Goal: Browse casually

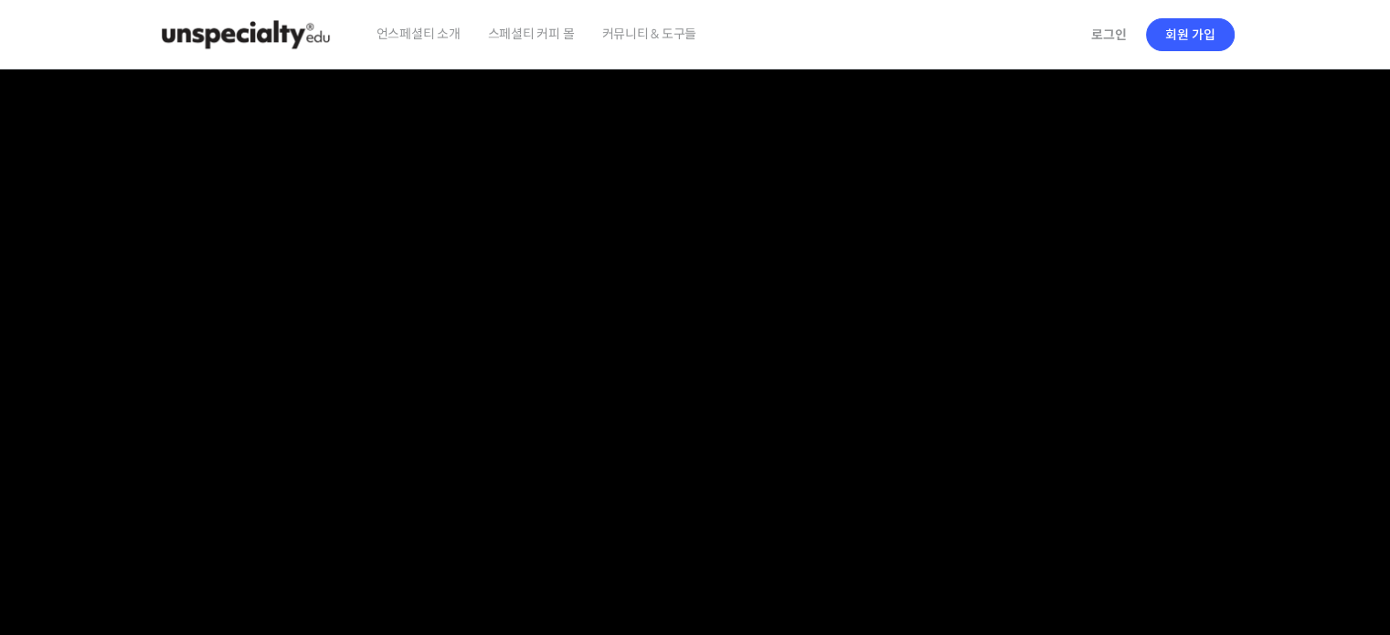
click at [37, 366] on section at bounding box center [695, 388] width 1390 height 638
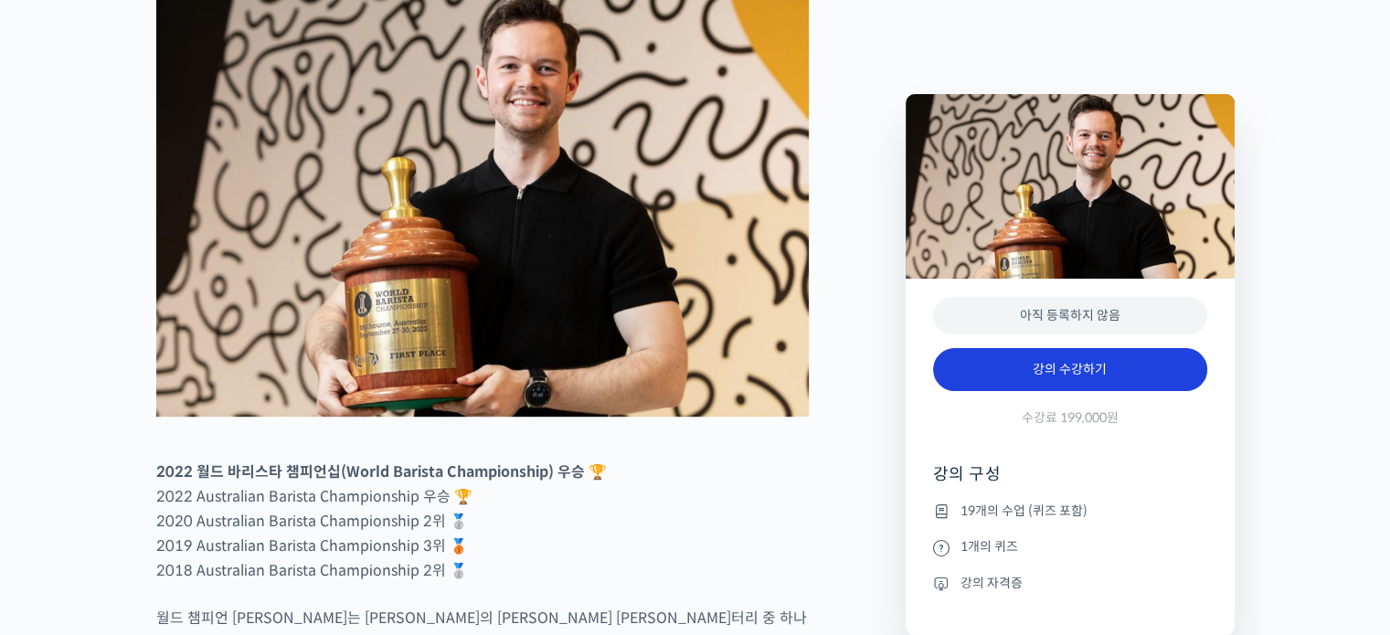
scroll to position [1006, 0]
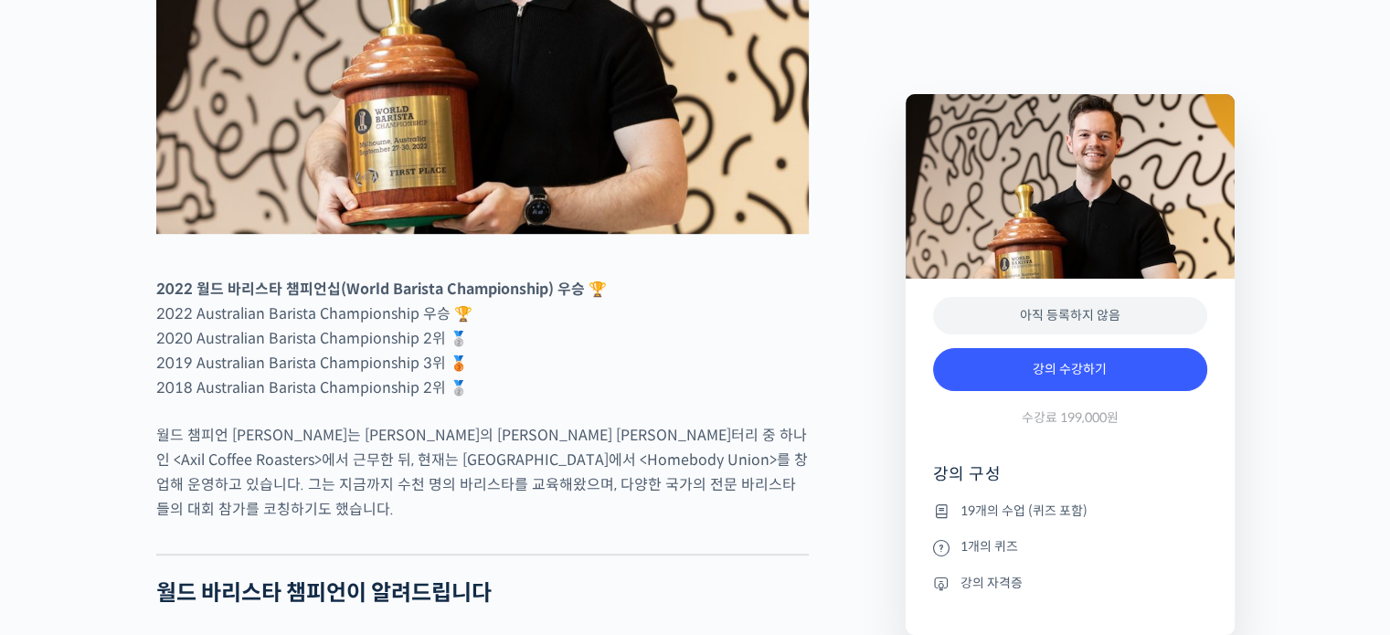
click at [519, 522] on p "월드 챔피언 [PERSON_NAME]는 [PERSON_NAME]의 [PERSON_NAME] [PERSON_NAME]터리 중 하나인 <Axil …" at bounding box center [482, 472] width 653 height 99
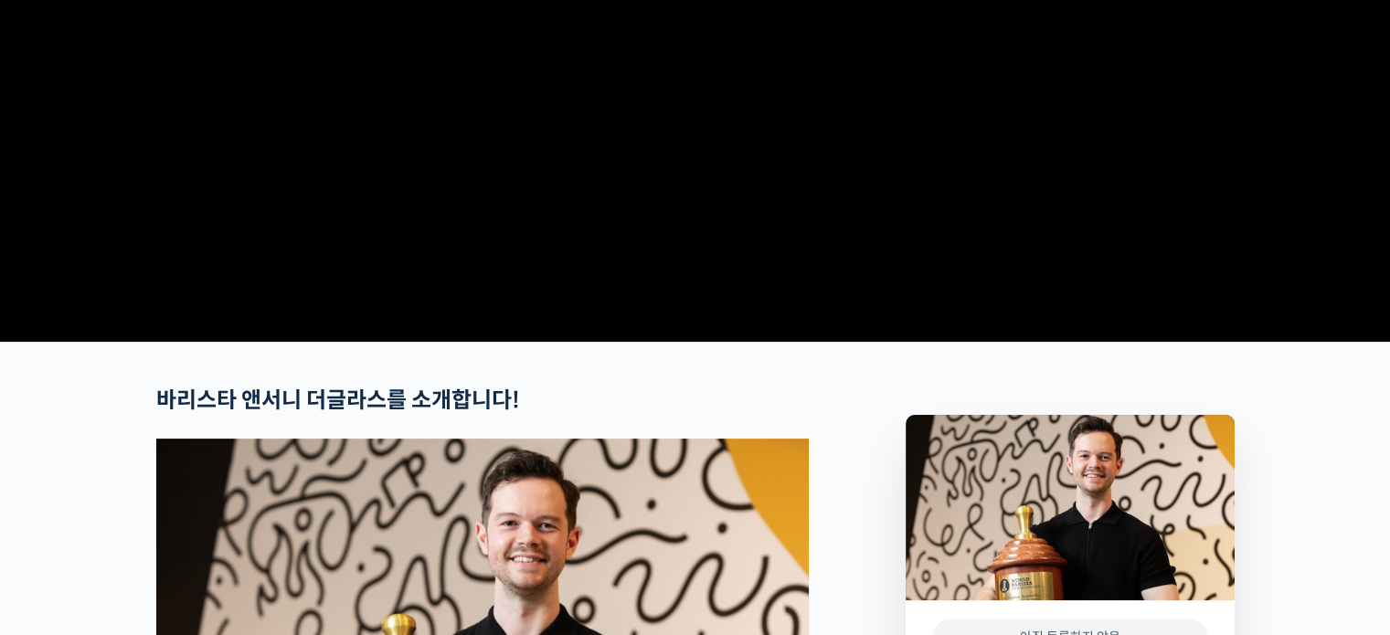
scroll to position [0, 0]
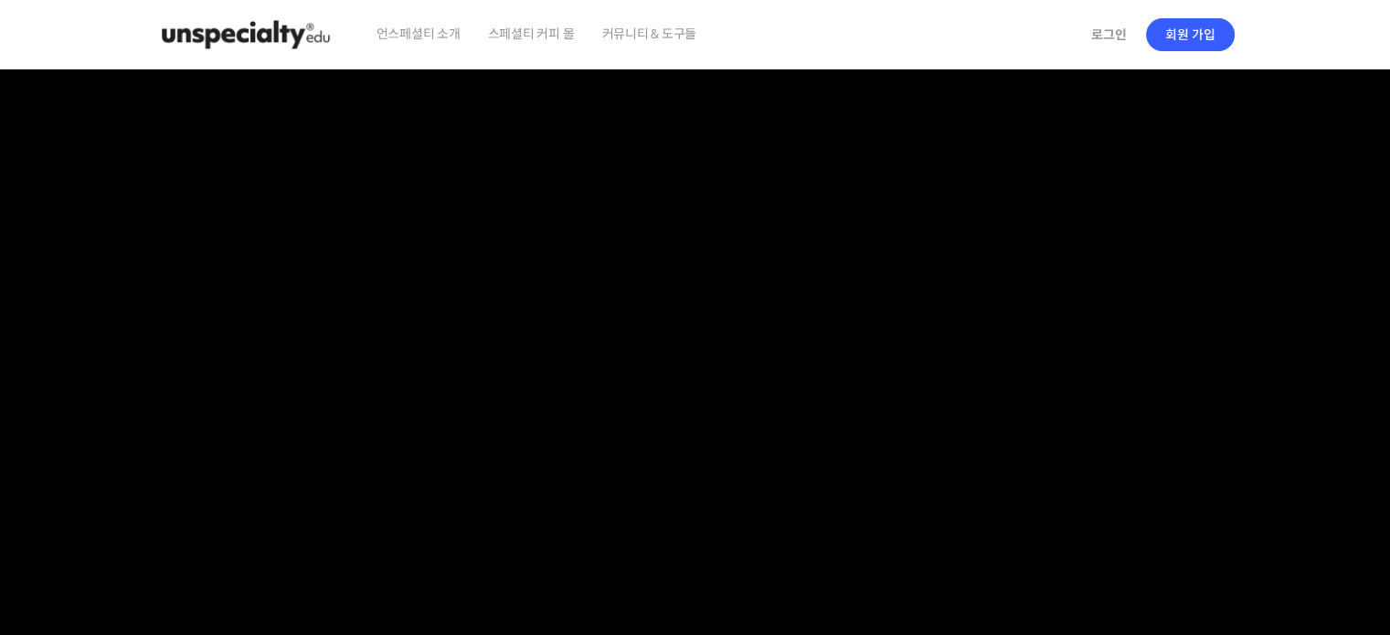
click at [314, 38] on img at bounding box center [245, 34] width 179 height 55
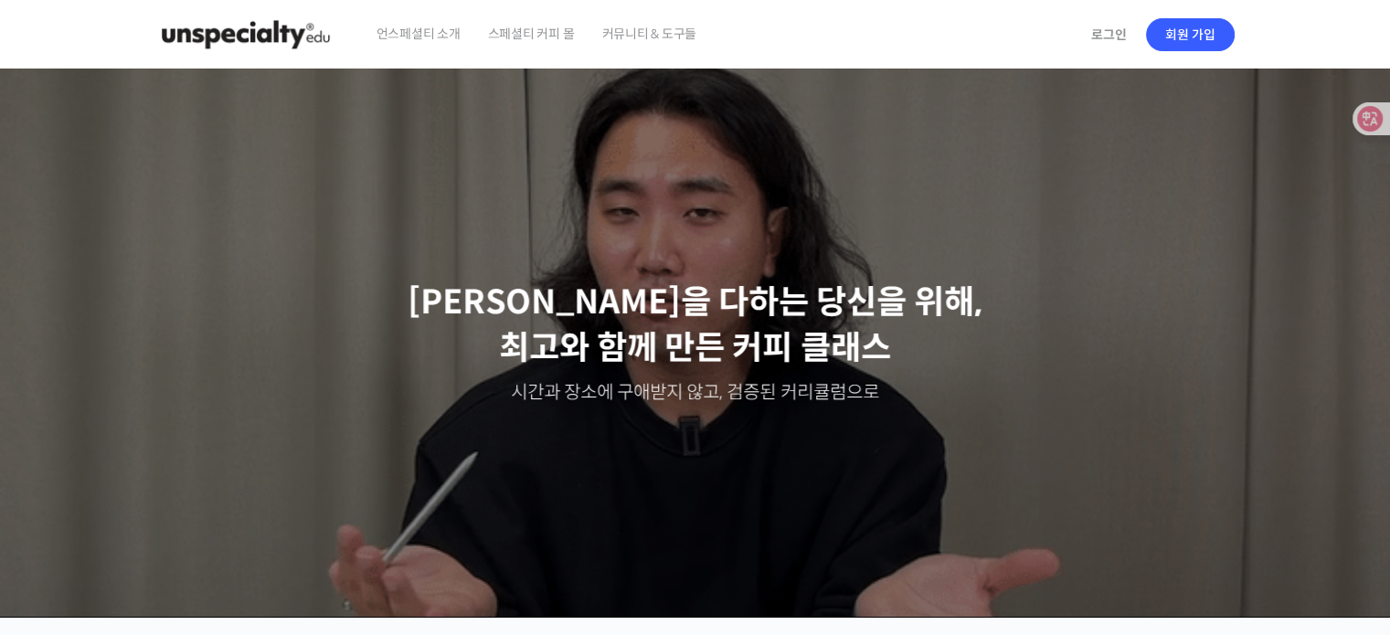
scroll to position [607, 0]
